Goal: Register for event/course

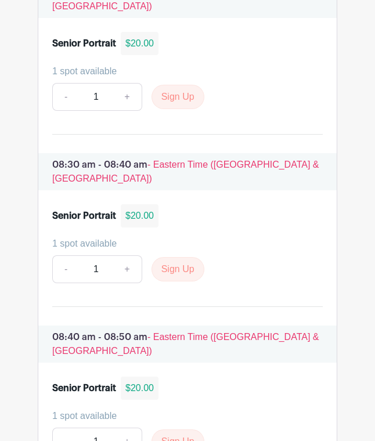
scroll to position [1321, 0]
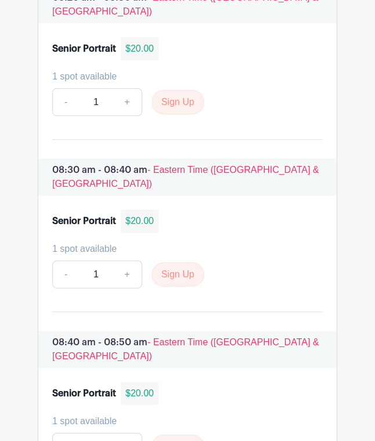
click at [131, 261] on link "+" at bounding box center [127, 275] width 29 height 28
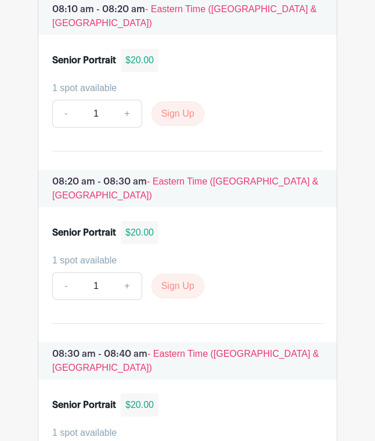
scroll to position [1136, 0]
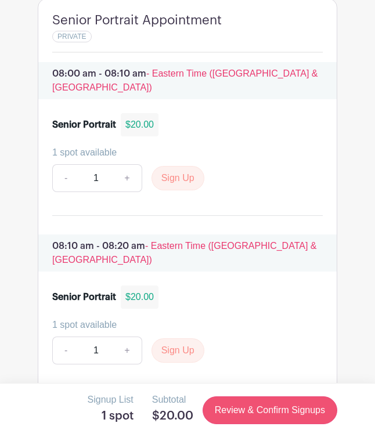
click at [236, 410] on link "Review & Confirm Signups" at bounding box center [270, 411] width 135 height 28
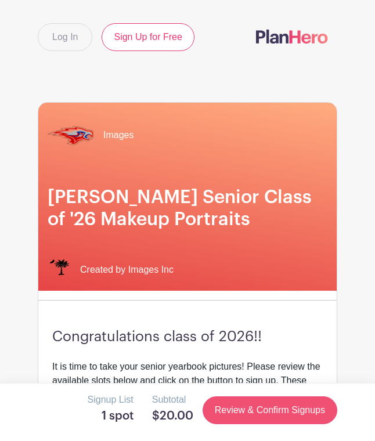
click at [236, 410] on link "Review & Confirm Signups" at bounding box center [270, 411] width 135 height 28
click at [277, 410] on link "Review & Confirm Signups" at bounding box center [270, 411] width 135 height 28
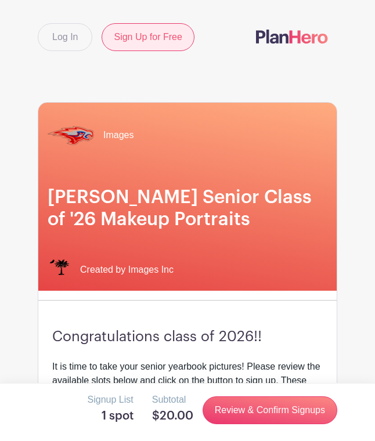
click at [156, 39] on link "Sign Up for Free" at bounding box center [148, 37] width 92 height 28
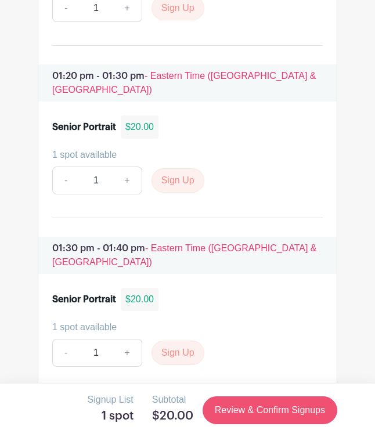
scroll to position [5381, 0]
click at [244, 401] on link "Review & Confirm Signups" at bounding box center [270, 411] width 135 height 28
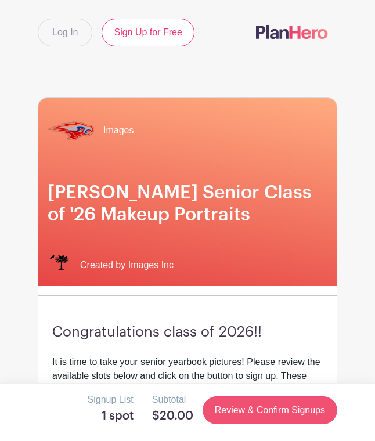
scroll to position [0, 0]
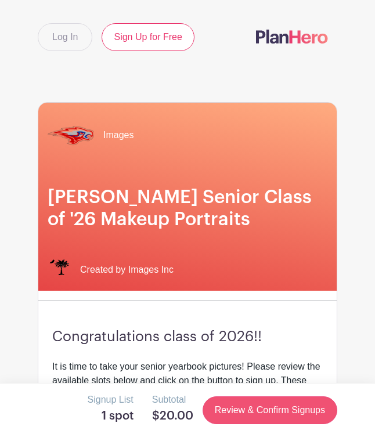
click at [249, 410] on link "Review & Confirm Signups" at bounding box center [270, 411] width 135 height 28
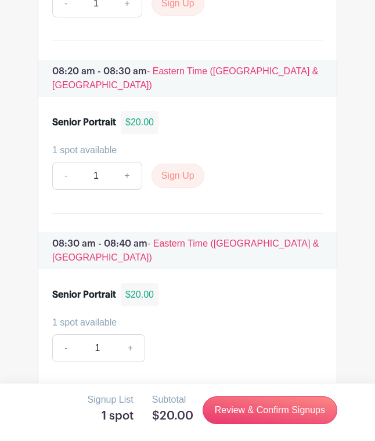
scroll to position [1269, 0]
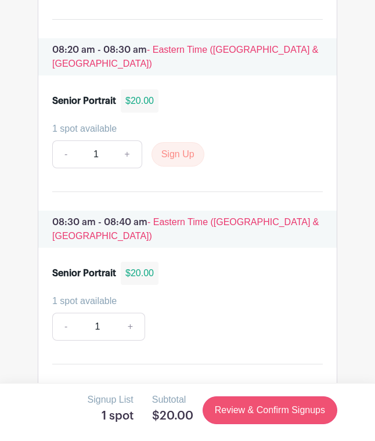
click at [253, 410] on link "Review & Confirm Signups" at bounding box center [270, 411] width 135 height 28
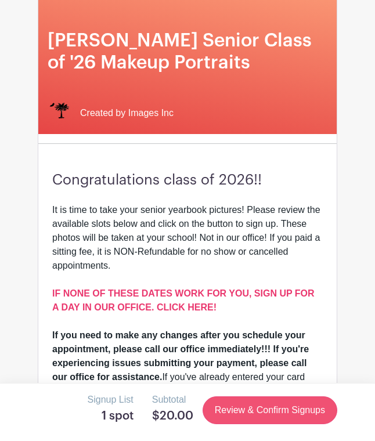
scroll to position [0, 0]
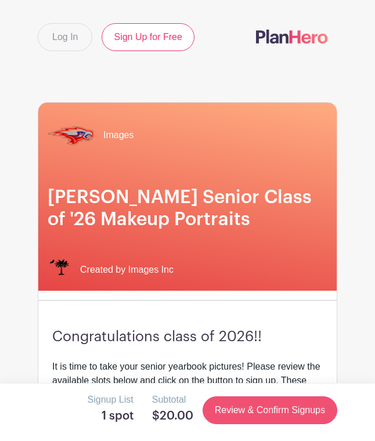
click at [253, 410] on link "Review & Confirm Signups" at bounding box center [270, 411] width 135 height 28
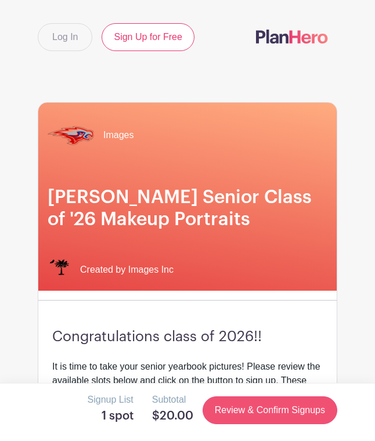
click at [253, 410] on link "Review & Confirm Signups" at bounding box center [270, 411] width 135 height 28
click at [253, 409] on link "Review & Confirm Signups" at bounding box center [270, 411] width 135 height 28
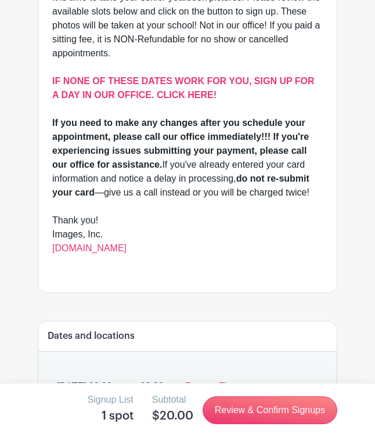
scroll to position [374, 0]
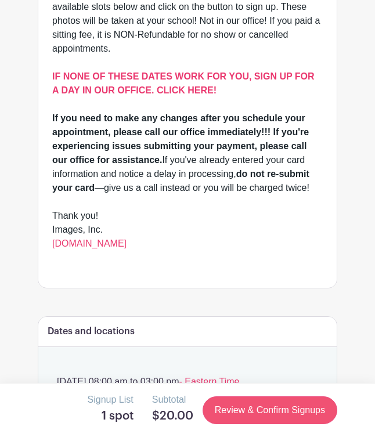
click at [243, 406] on link "Review & Confirm Signups" at bounding box center [270, 411] width 135 height 28
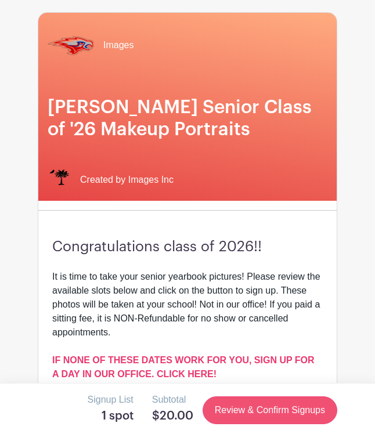
scroll to position [0, 0]
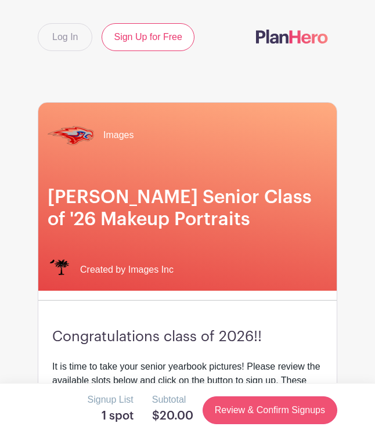
click at [243, 406] on link "Review & Confirm Signups" at bounding box center [270, 411] width 135 height 28
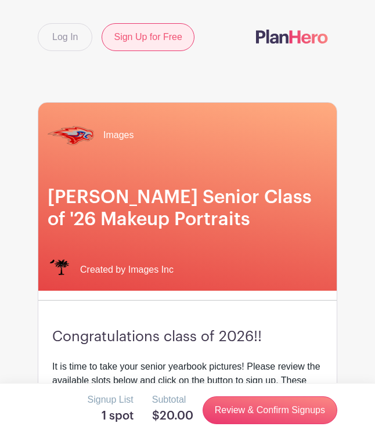
click at [167, 37] on link "Sign Up for Free" at bounding box center [148, 37] width 92 height 28
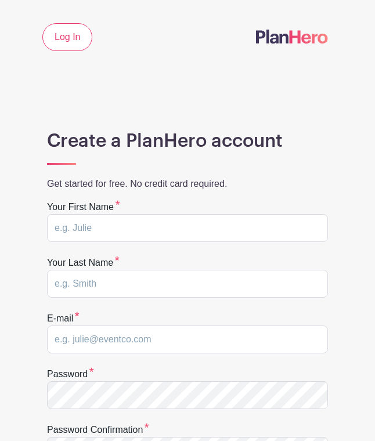
scroll to position [117, 0]
click at [99, 216] on input "text" at bounding box center [187, 228] width 281 height 28
type input "Issy"
click at [98, 278] on input "text" at bounding box center [187, 284] width 281 height 28
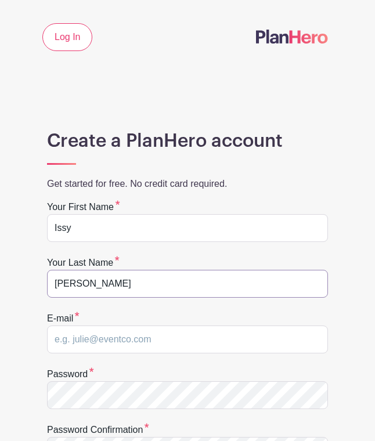
type input "[PERSON_NAME]"
click at [69, 336] on input "email" at bounding box center [187, 340] width 281 height 28
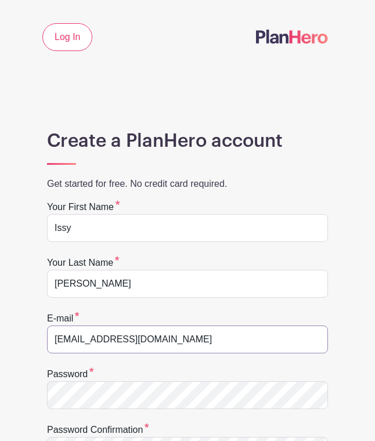
type input "isabelsanders@icloud.com"
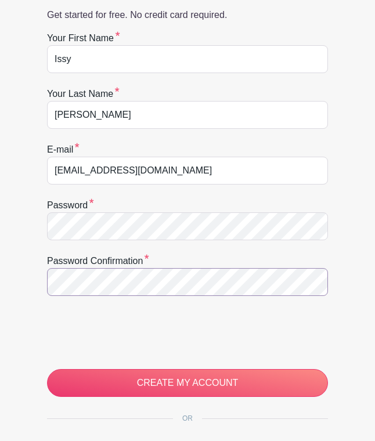
scroll to position [172, 0]
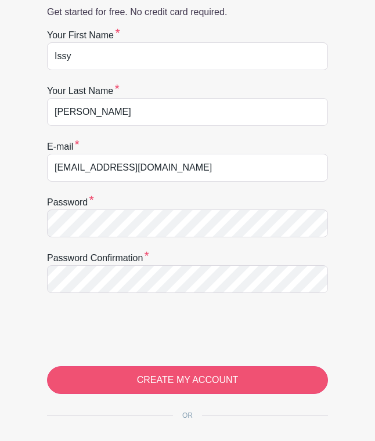
click at [153, 379] on input "CREATE MY ACCOUNT" at bounding box center [187, 380] width 281 height 28
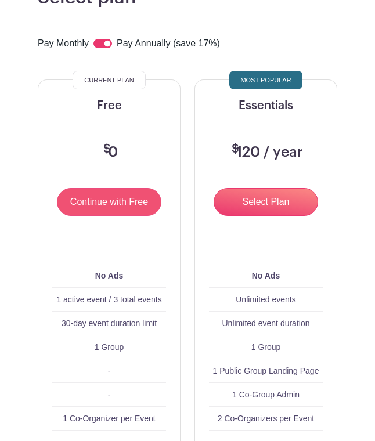
scroll to position [190, 0]
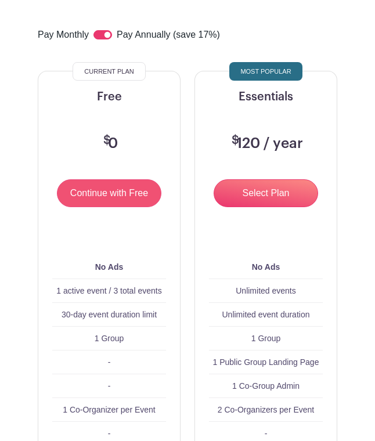
click at [90, 203] on input "Continue with Free" at bounding box center [109, 193] width 105 height 28
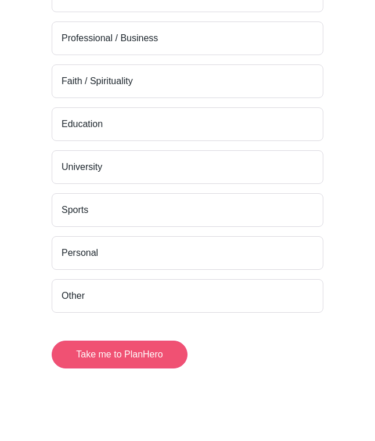
scroll to position [266, 0]
click at [115, 354] on button "Take me to PlanHero" at bounding box center [120, 355] width 136 height 28
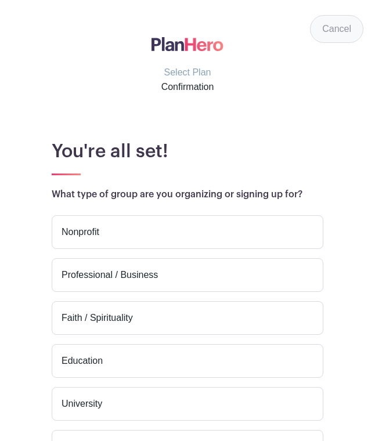
click at [339, 32] on link "Cancel" at bounding box center [336, 29] width 53 height 28
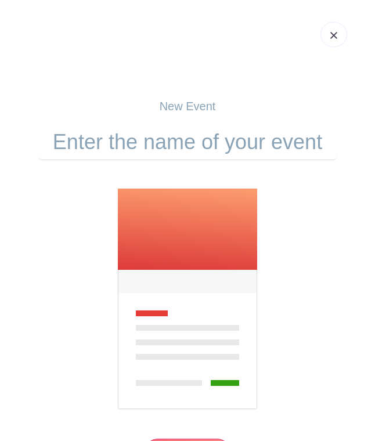
click at [328, 32] on link at bounding box center [334, 34] width 27 height 25
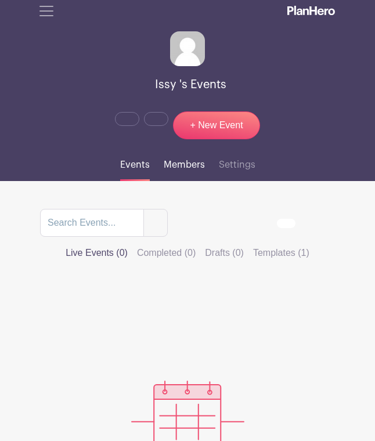
click at [176, 160] on span "Members" at bounding box center [184, 164] width 41 height 9
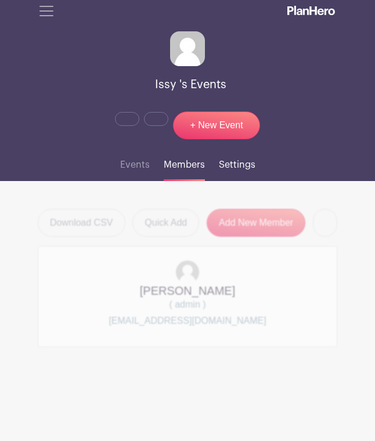
click at [226, 162] on span "Settings" at bounding box center [237, 164] width 37 height 9
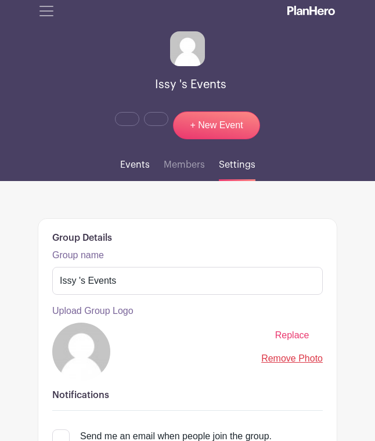
click at [128, 165] on span "Events" at bounding box center [135, 164] width 30 height 9
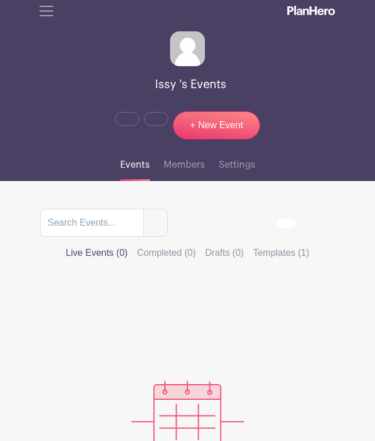
click at [46, 8] on span "Toggle navigation" at bounding box center [46, 10] width 17 height 17
click at [44, 13] on span "Toggle navigation" at bounding box center [46, 10] width 17 height 17
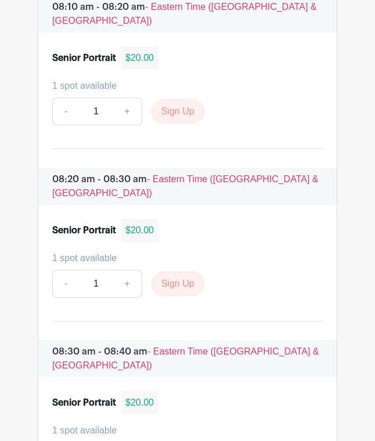
scroll to position [1100, 0]
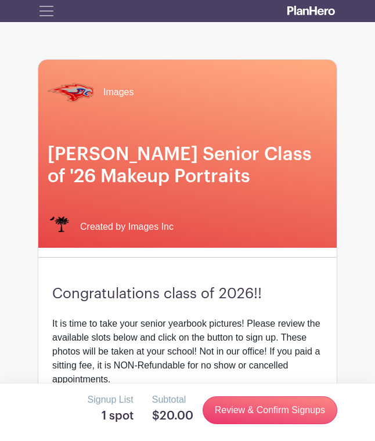
scroll to position [14, 0]
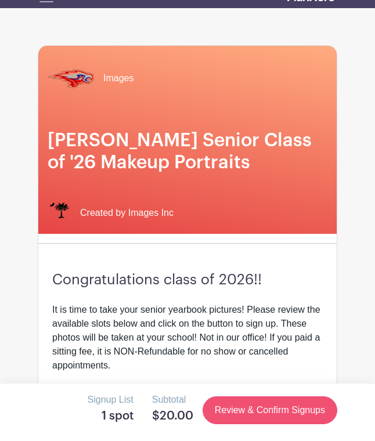
click at [276, 415] on link "Review & Confirm Signups" at bounding box center [270, 411] width 135 height 28
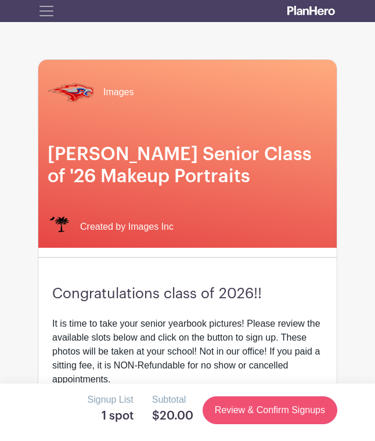
click at [276, 415] on link "Review & Confirm Signups" at bounding box center [270, 411] width 135 height 28
click at [267, 408] on link "Review & Confirm Signups" at bounding box center [270, 411] width 135 height 28
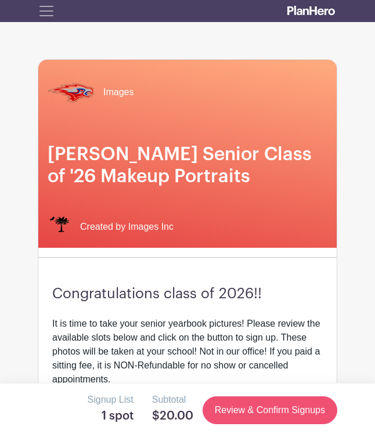
click at [267, 408] on link "Review & Confirm Signups" at bounding box center [270, 411] width 135 height 28
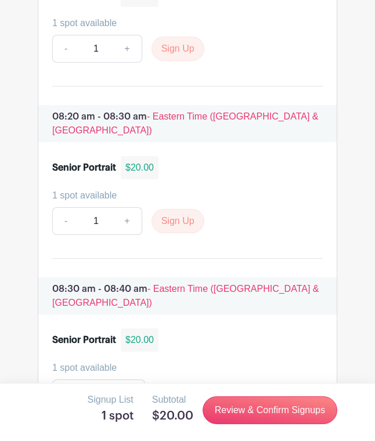
scroll to position [1158, 0]
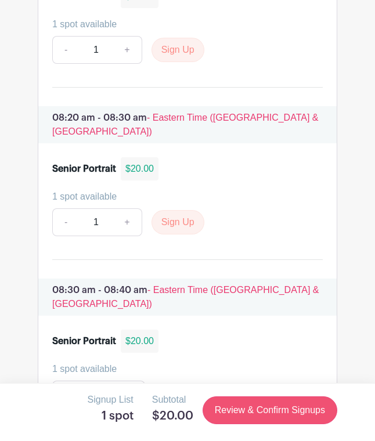
click at [262, 411] on link "Review & Confirm Signups" at bounding box center [270, 411] width 135 height 28
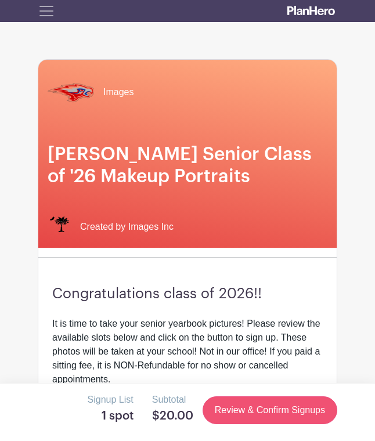
click at [262, 411] on link "Review & Confirm Signups" at bounding box center [270, 411] width 135 height 28
click at [263, 411] on link "Review & Confirm Signups" at bounding box center [270, 411] width 135 height 28
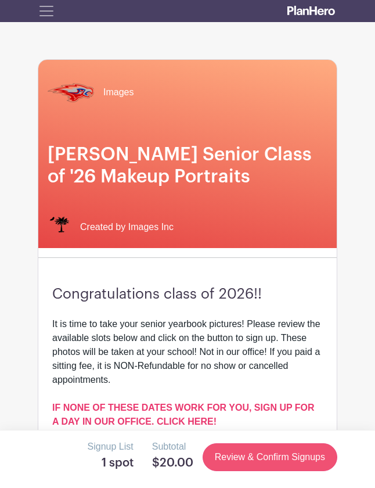
click at [273, 443] on link "Review & Confirm Signups" at bounding box center [270, 457] width 135 height 28
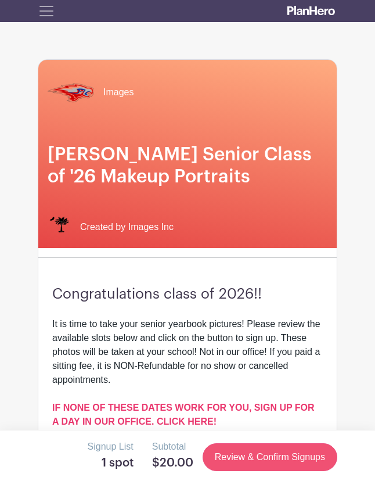
click at [273, 443] on link "Review & Confirm Signups" at bounding box center [270, 457] width 135 height 28
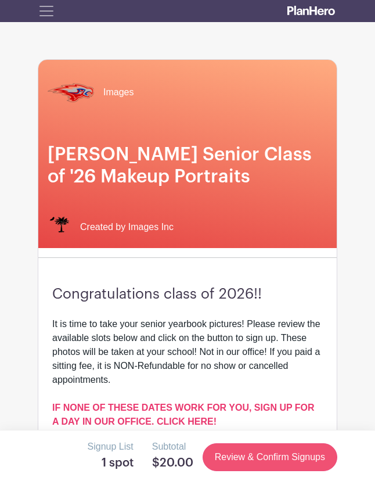
click at [263, 443] on link "Review & Confirm Signups" at bounding box center [270, 457] width 135 height 28
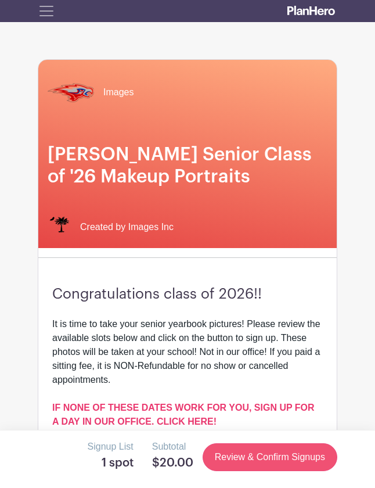
click at [263, 443] on link "Review & Confirm Signups" at bounding box center [270, 457] width 135 height 28
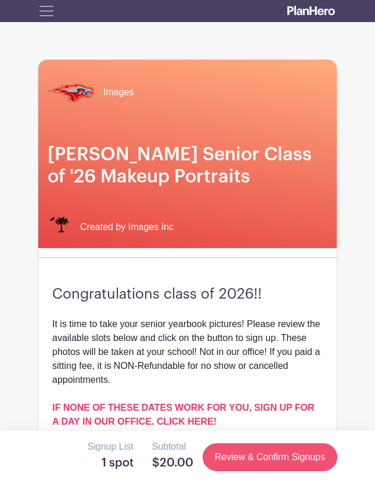
click at [263, 443] on link "Review & Confirm Signups" at bounding box center [270, 457] width 135 height 28
click at [357, 430] on div "Signup List 1 spot Subtotal $20.00 Review & Confirm Signups" at bounding box center [187, 459] width 375 height 58
click at [298, 443] on link "Review & Confirm Signups" at bounding box center [270, 457] width 135 height 28
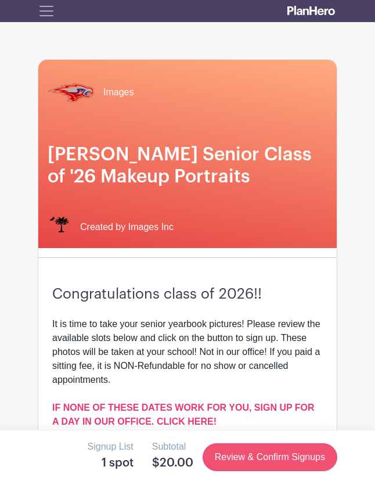
click at [278, 443] on link "Review & Confirm Signups" at bounding box center [270, 457] width 135 height 28
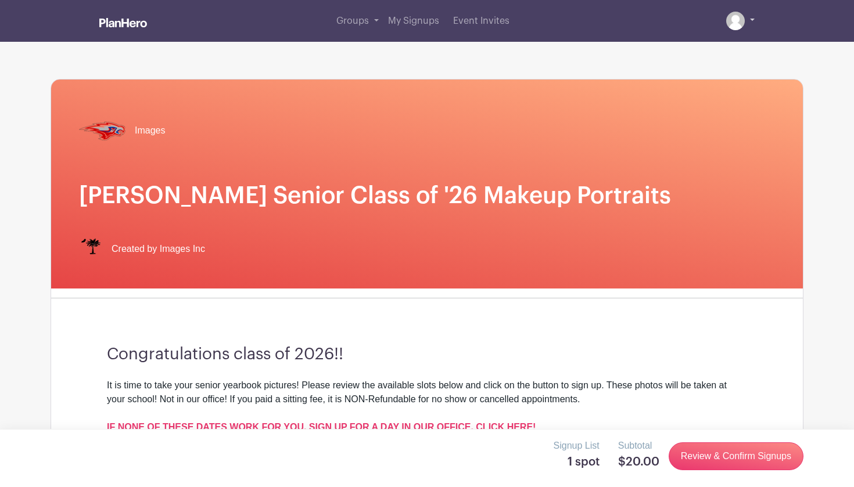
click at [375, 21] on link at bounding box center [740, 21] width 28 height 19
click at [375, 16] on img at bounding box center [735, 21] width 19 height 19
click at [375, 17] on link at bounding box center [740, 21] width 28 height 19
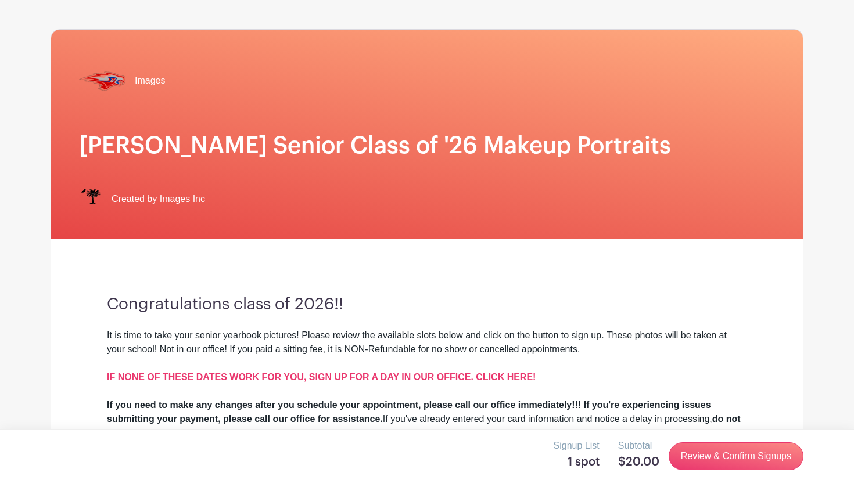
scroll to position [65, 0]
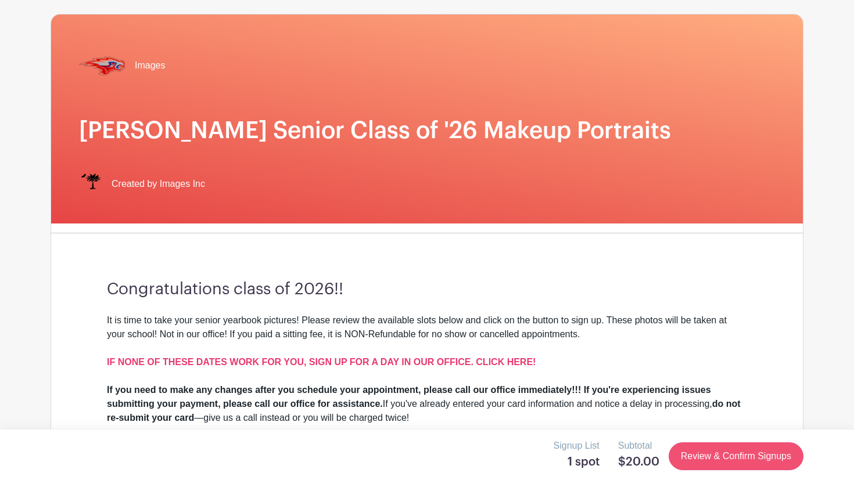
click at [375, 451] on link "Review & Confirm Signups" at bounding box center [735, 456] width 135 height 28
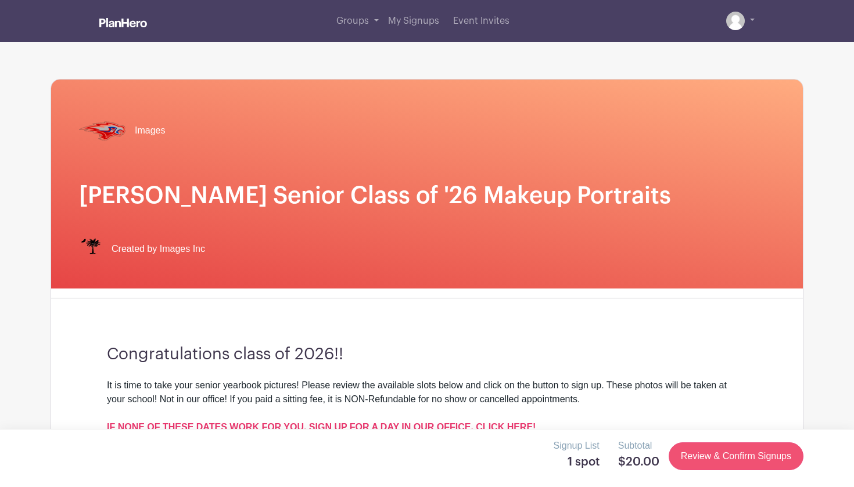
click at [375, 451] on link "Review & Confirm Signups" at bounding box center [735, 456] width 135 height 28
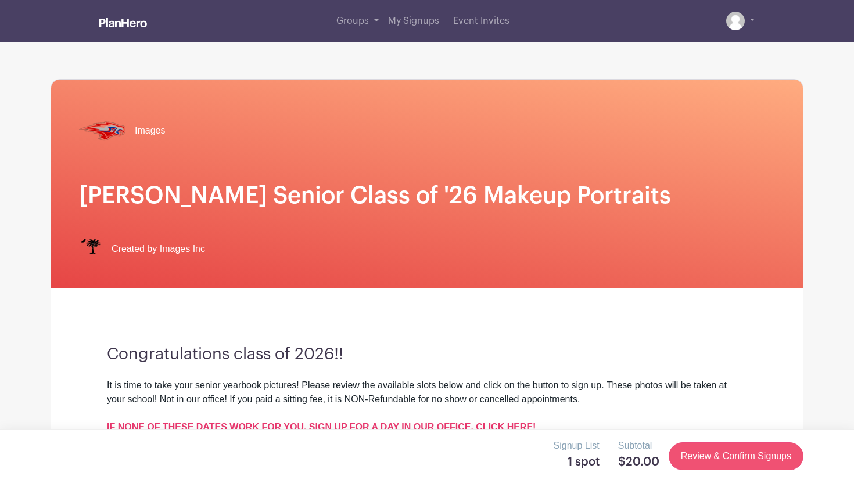
click at [375, 451] on link "Review & Confirm Signups" at bounding box center [735, 456] width 135 height 28
click at [375, 449] on link "Review & Confirm Signups" at bounding box center [735, 456] width 135 height 28
click at [375, 450] on link "Review & Confirm Signups" at bounding box center [735, 456] width 135 height 28
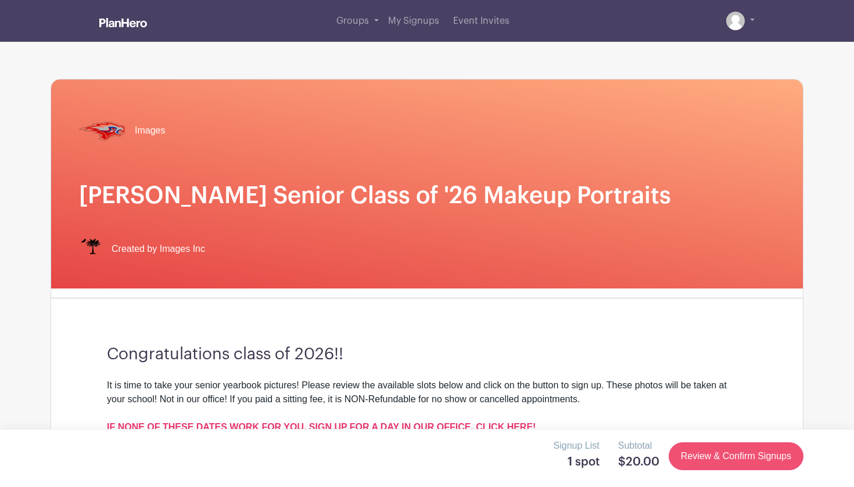
click at [375, 449] on link "Review & Confirm Signups" at bounding box center [735, 456] width 135 height 28
click at [375, 453] on link "Review & Confirm Signups" at bounding box center [735, 456] width 135 height 28
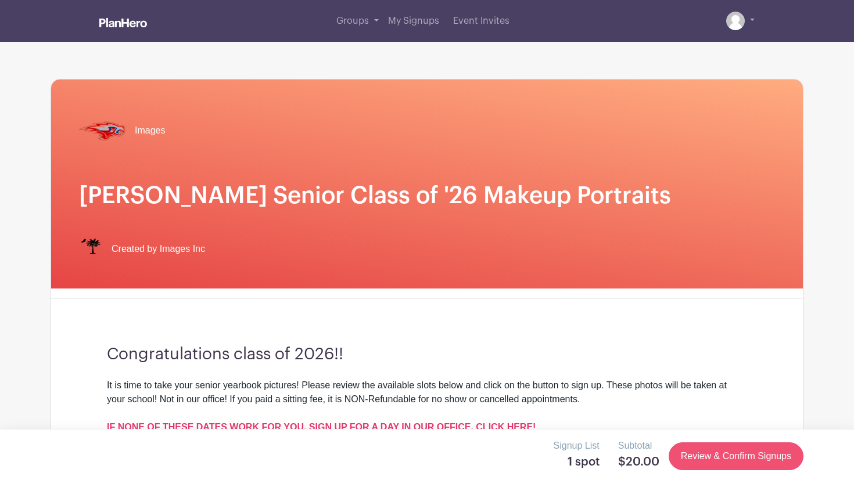
click at [375, 453] on link "Review & Confirm Signups" at bounding box center [735, 456] width 135 height 28
click at [720, 455] on link "Review & Confirm Signups" at bounding box center [735, 456] width 135 height 28
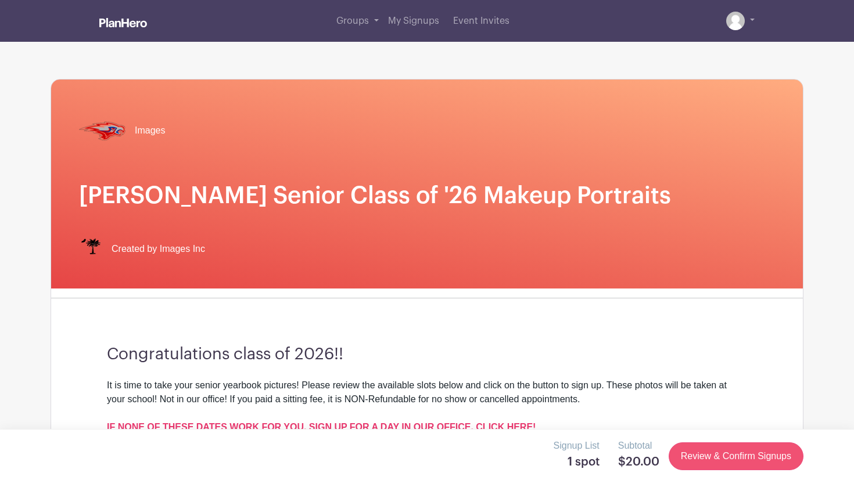
click at [720, 455] on link "Review & Confirm Signups" at bounding box center [735, 456] width 135 height 28
click at [750, 21] on link at bounding box center [740, 21] width 28 height 19
